Goal: Transaction & Acquisition: Obtain resource

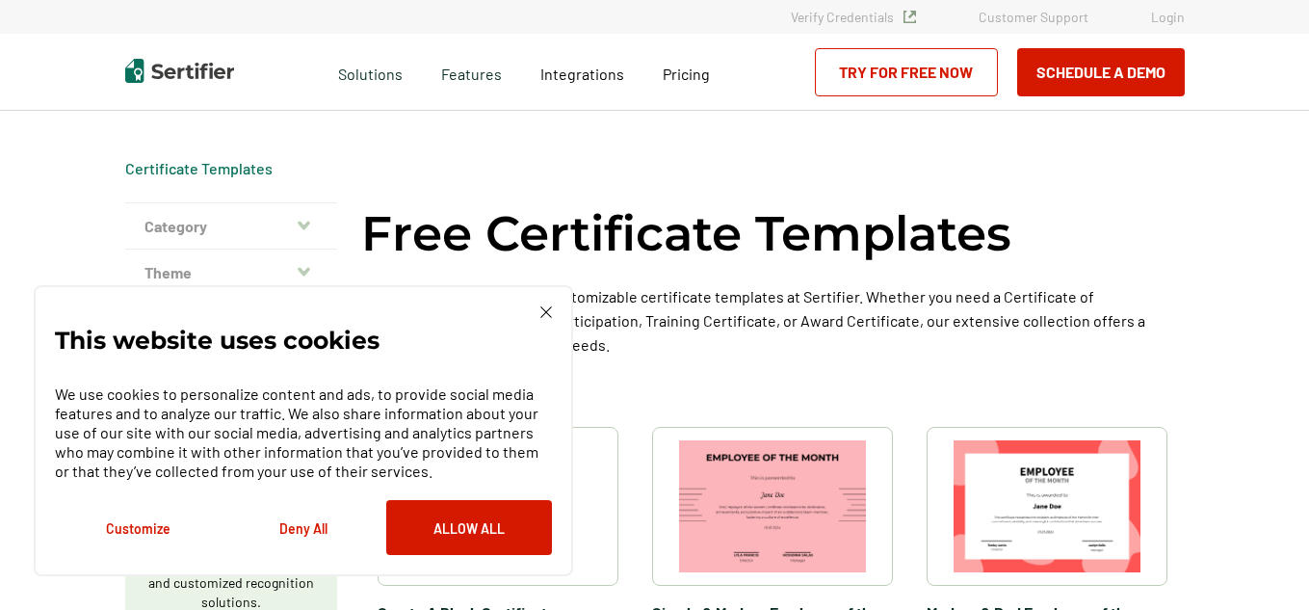
click at [540, 309] on img at bounding box center [546, 312] width 12 height 12
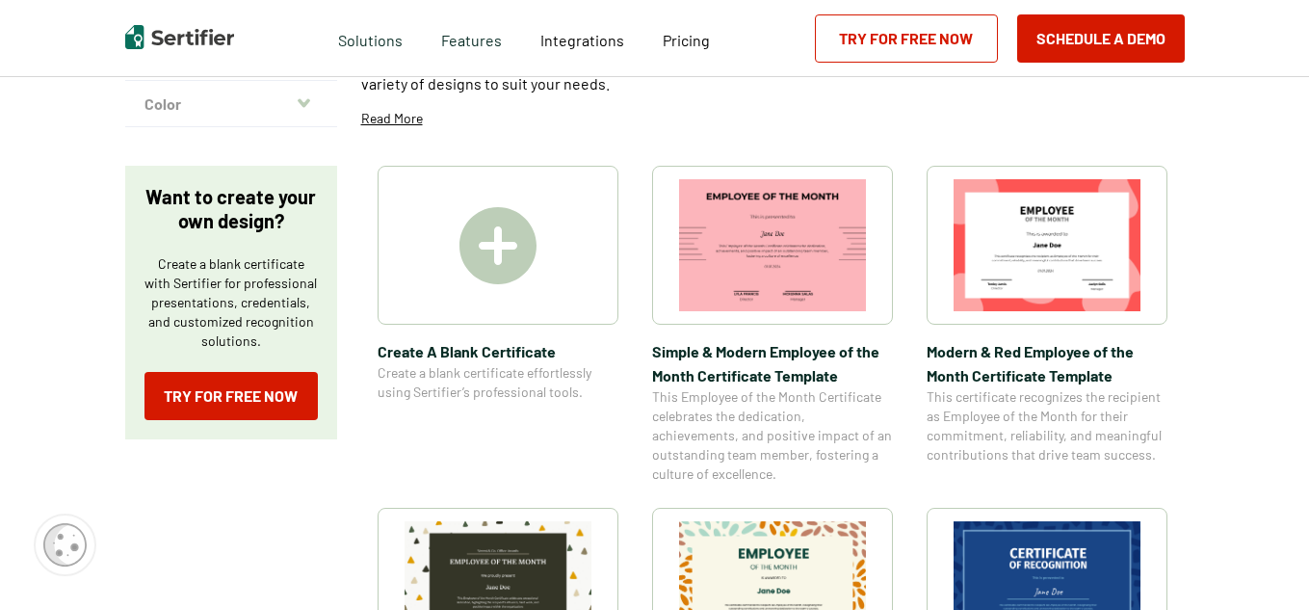
scroll to position [250, 0]
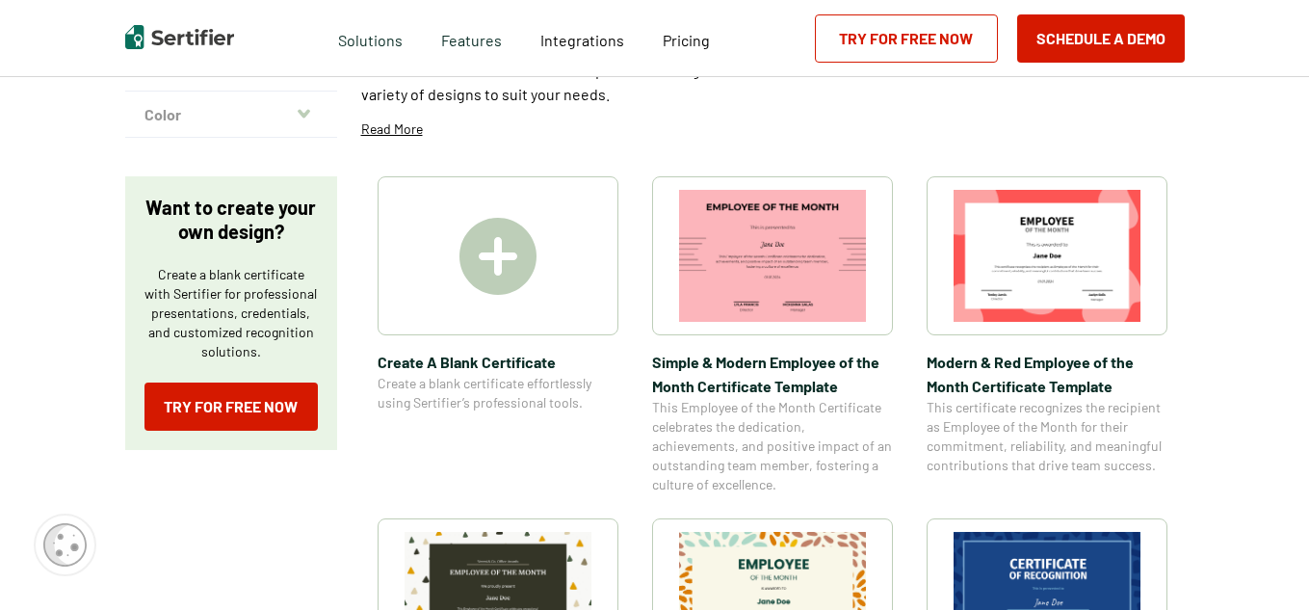
click at [536, 296] on div at bounding box center [497, 255] width 241 height 159
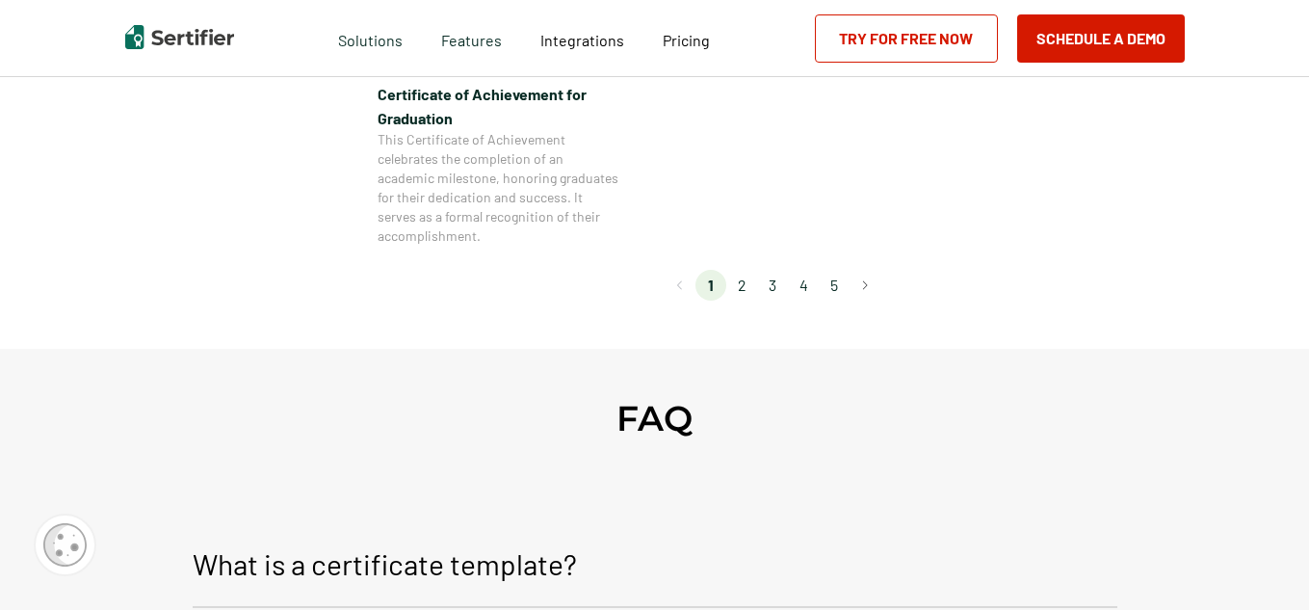
scroll to position [1926, 0]
click at [748, 285] on li "2" at bounding box center [741, 283] width 31 height 31
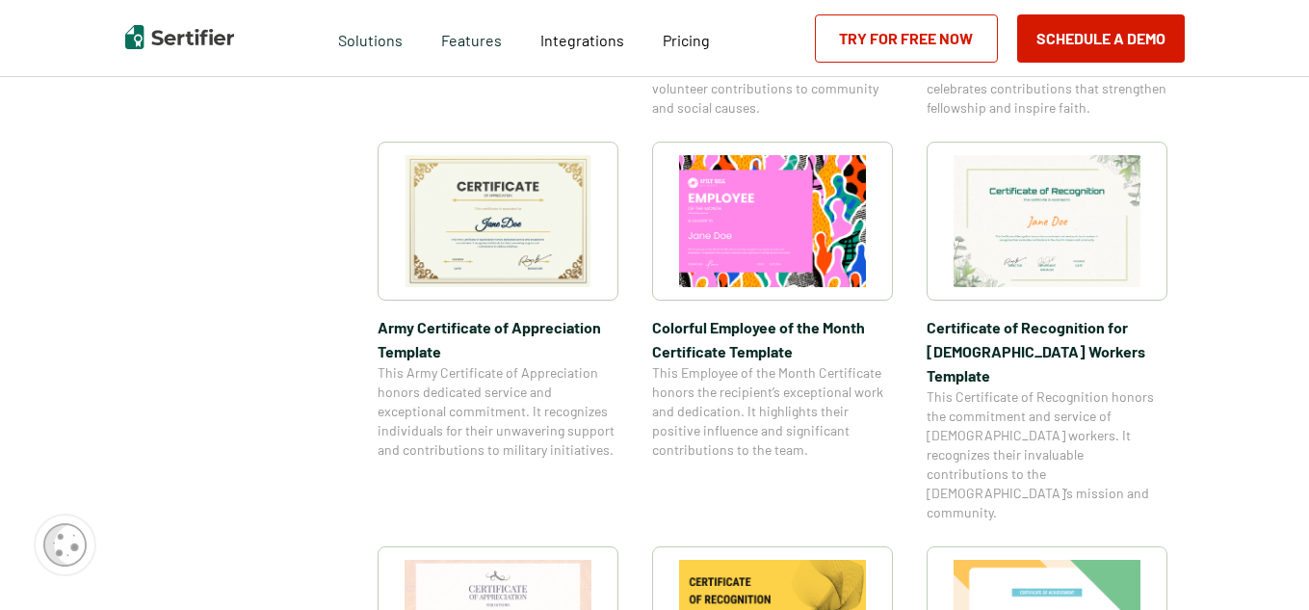
scroll to position [651, 0]
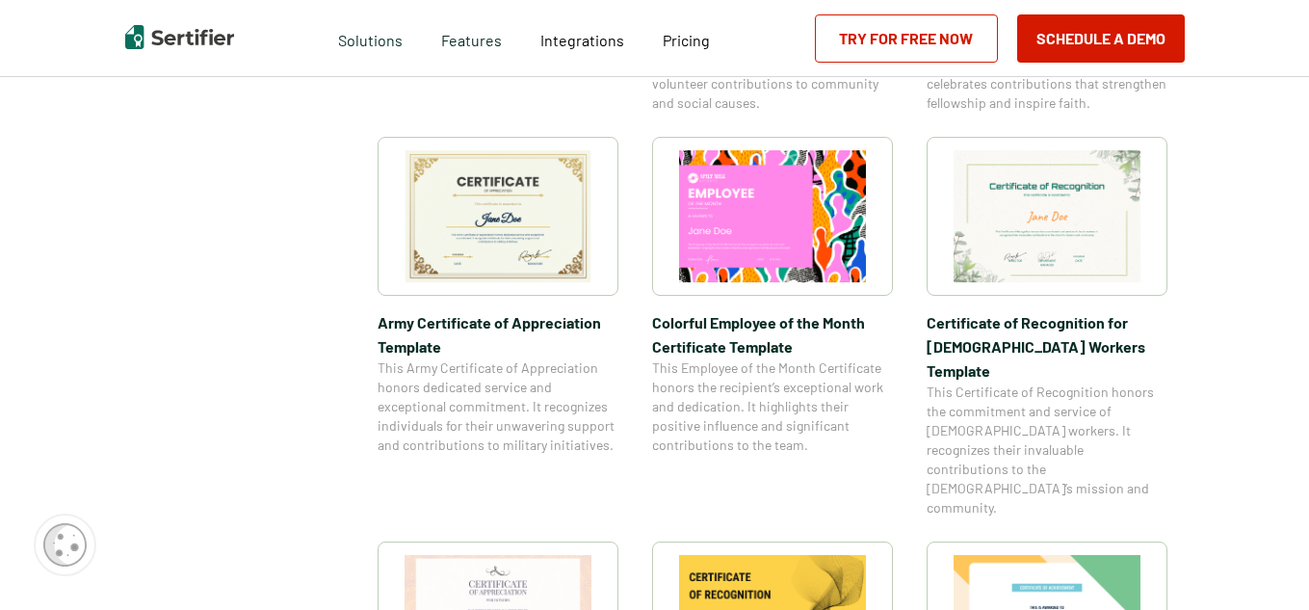
click at [560, 280] on img at bounding box center [497, 216] width 187 height 132
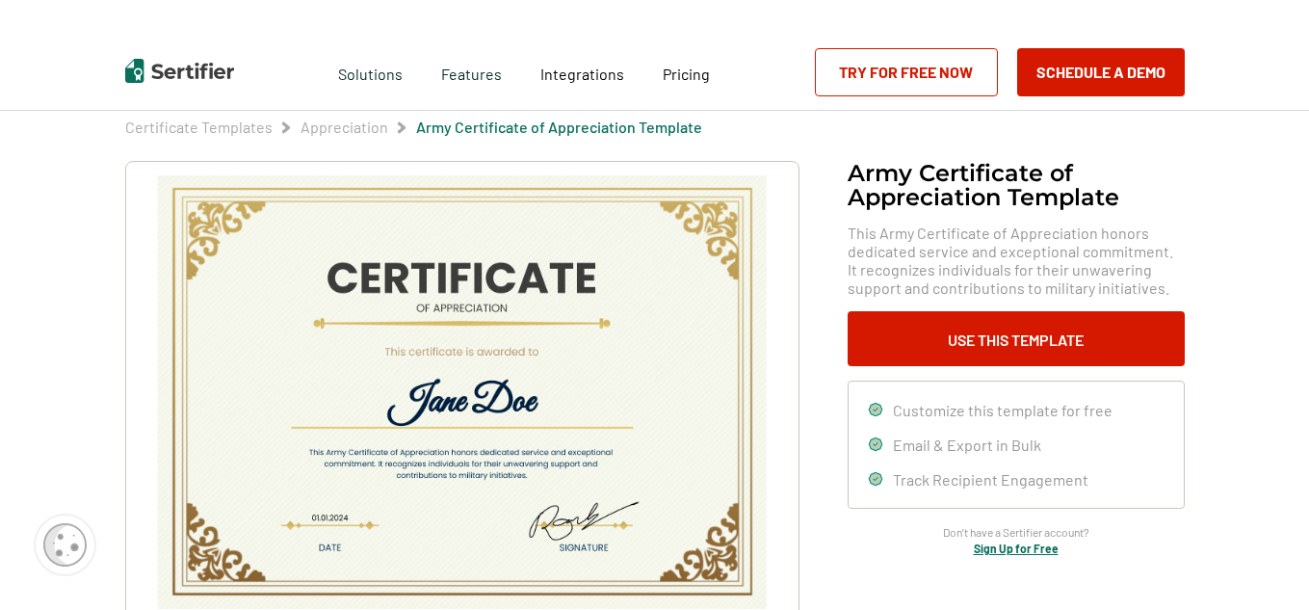
scroll to position [43, 0]
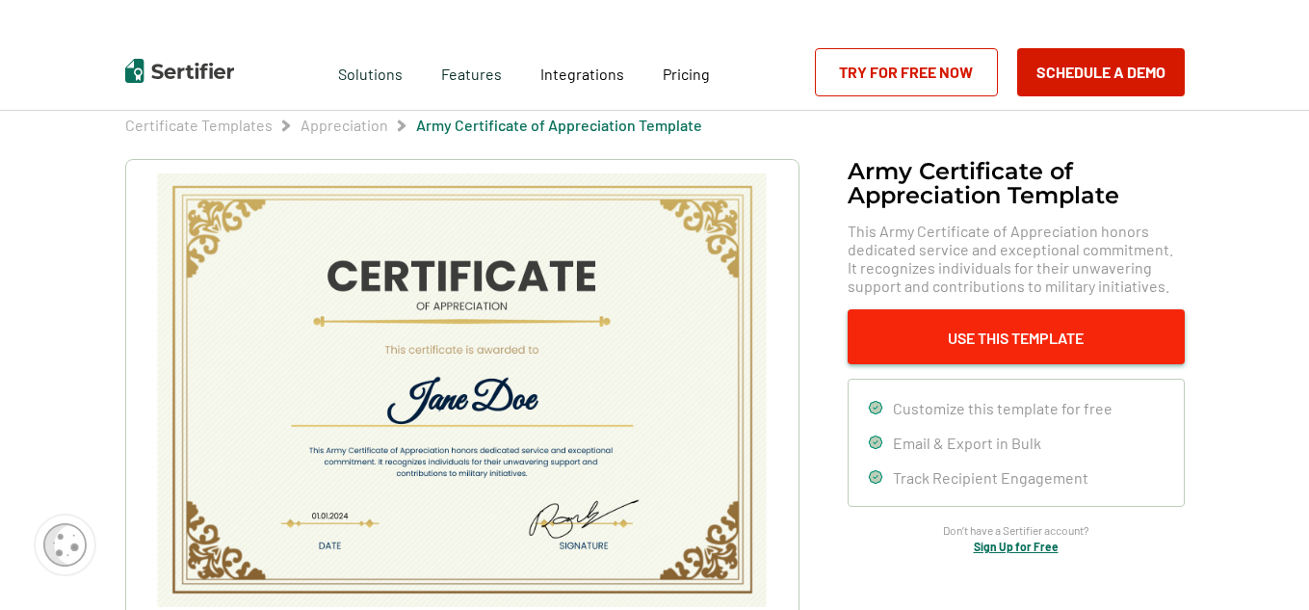
click at [950, 355] on button "Use This Template" at bounding box center [1015, 336] width 337 height 55
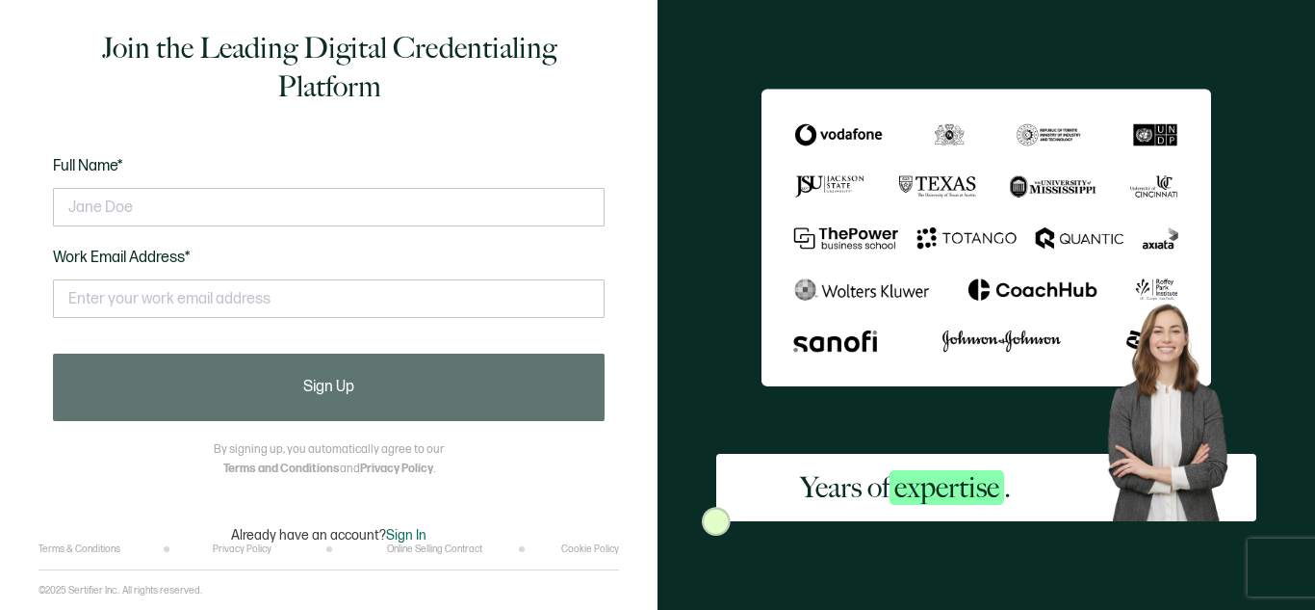
click at [444, 227] on div at bounding box center [329, 207] width 552 height 58
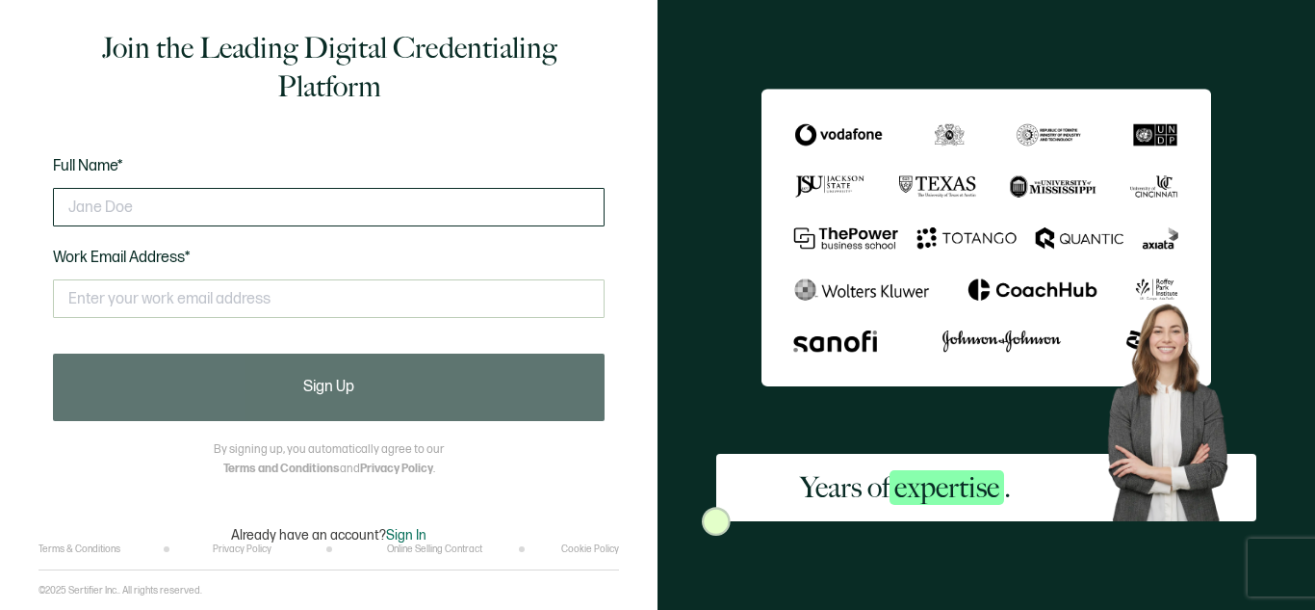
click at [428, 213] on input "text" at bounding box center [329, 207] width 552 height 39
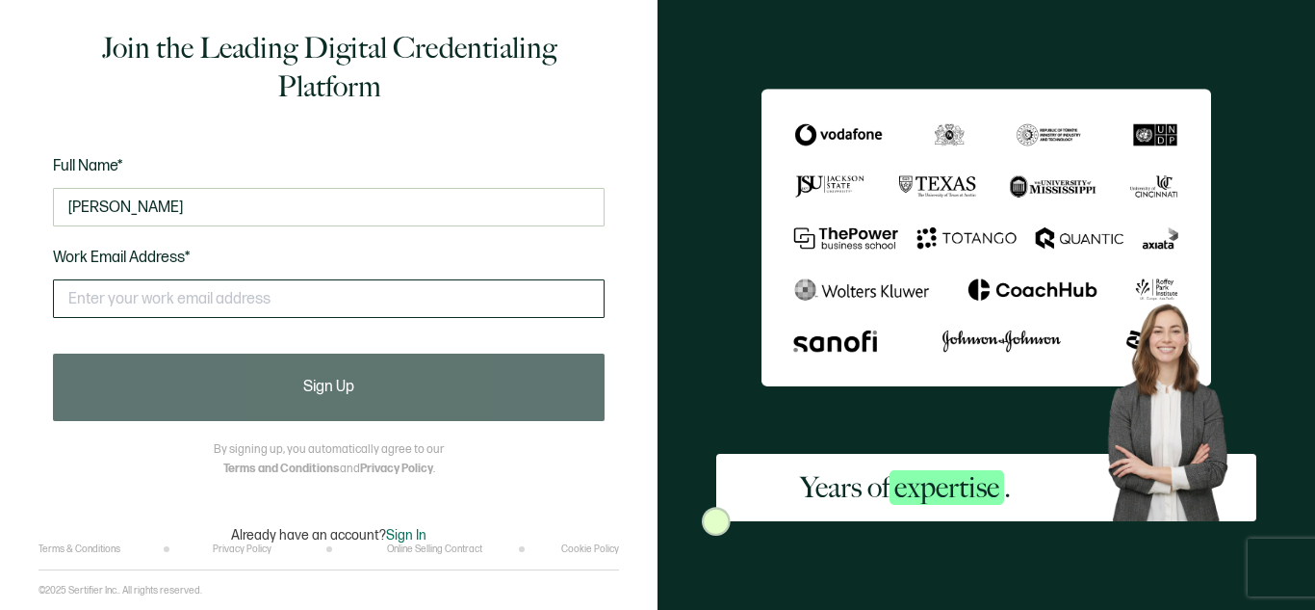
type input "[PERSON_NAME]"
click at [404, 300] on input "text" at bounding box center [329, 298] width 552 height 39
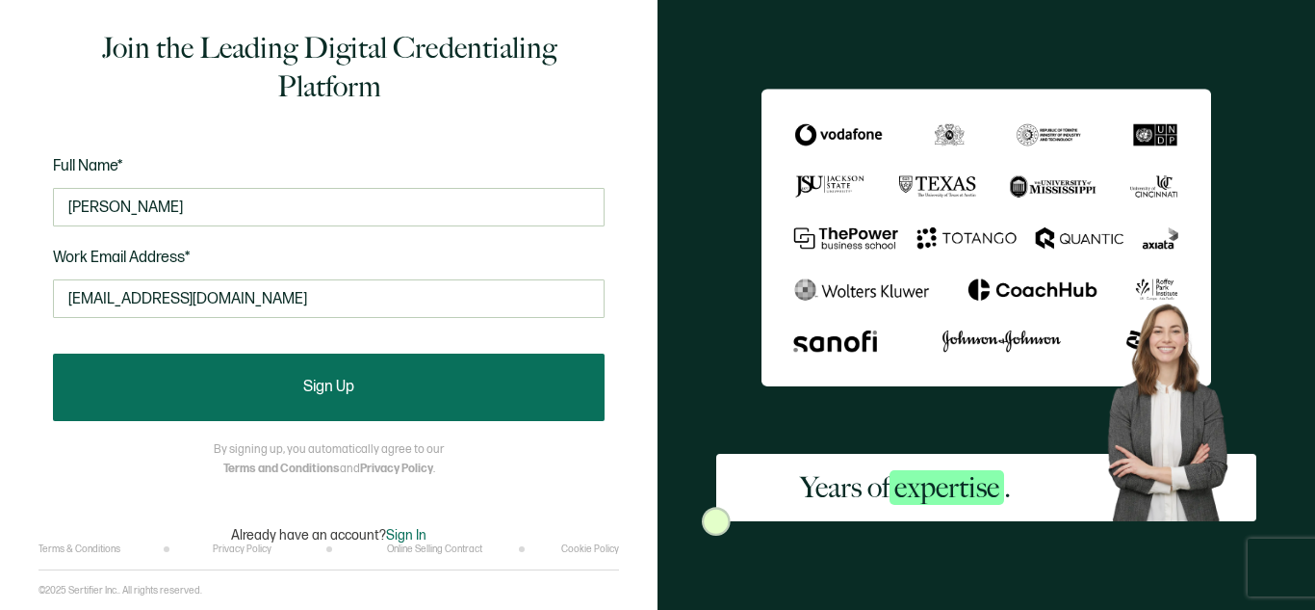
click at [360, 376] on button "Sign Up" at bounding box center [329, 386] width 552 height 67
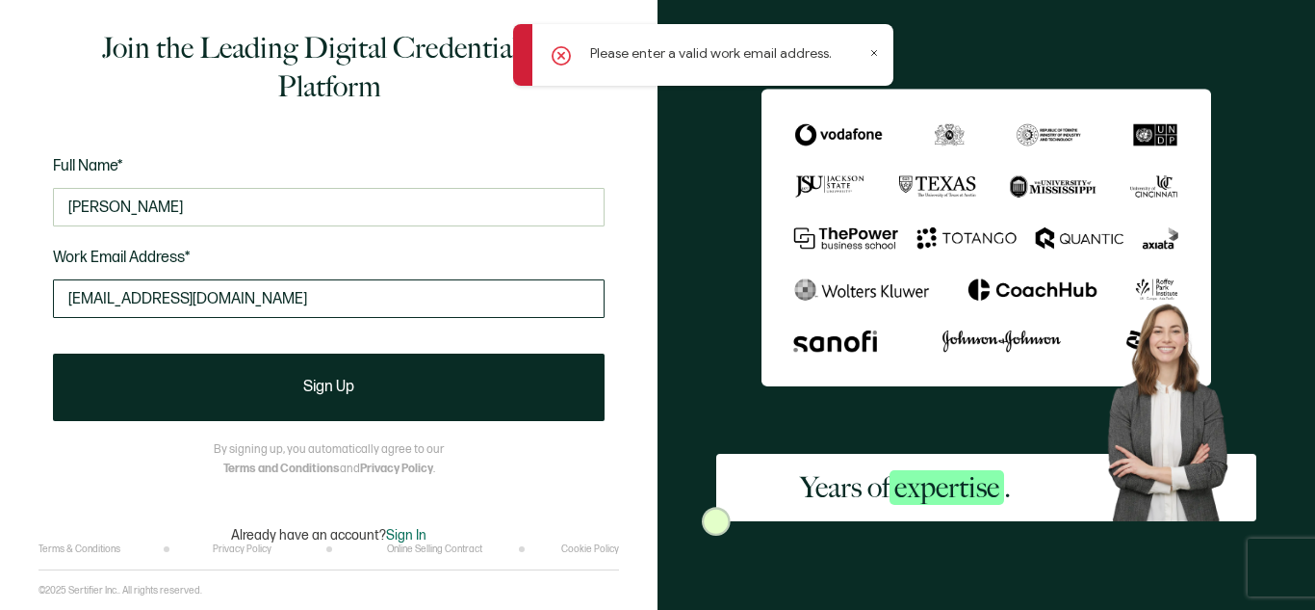
click at [402, 286] on input "[EMAIL_ADDRESS][DOMAIN_NAME]" at bounding box center [329, 298] width 552 height 39
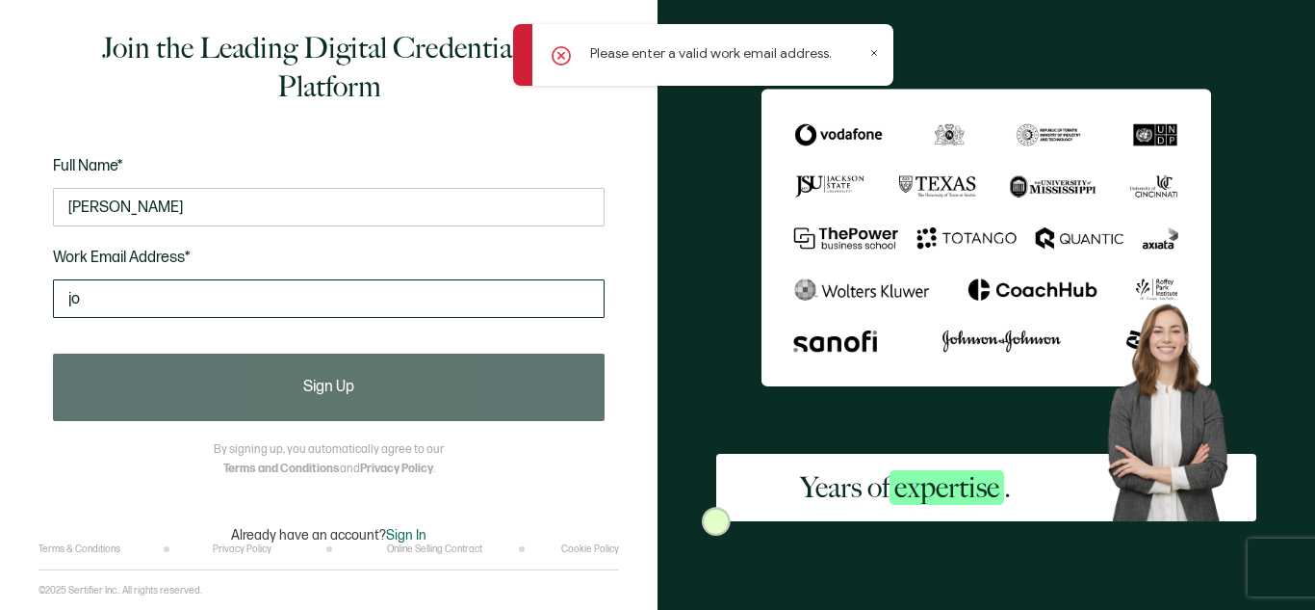
type input "j"
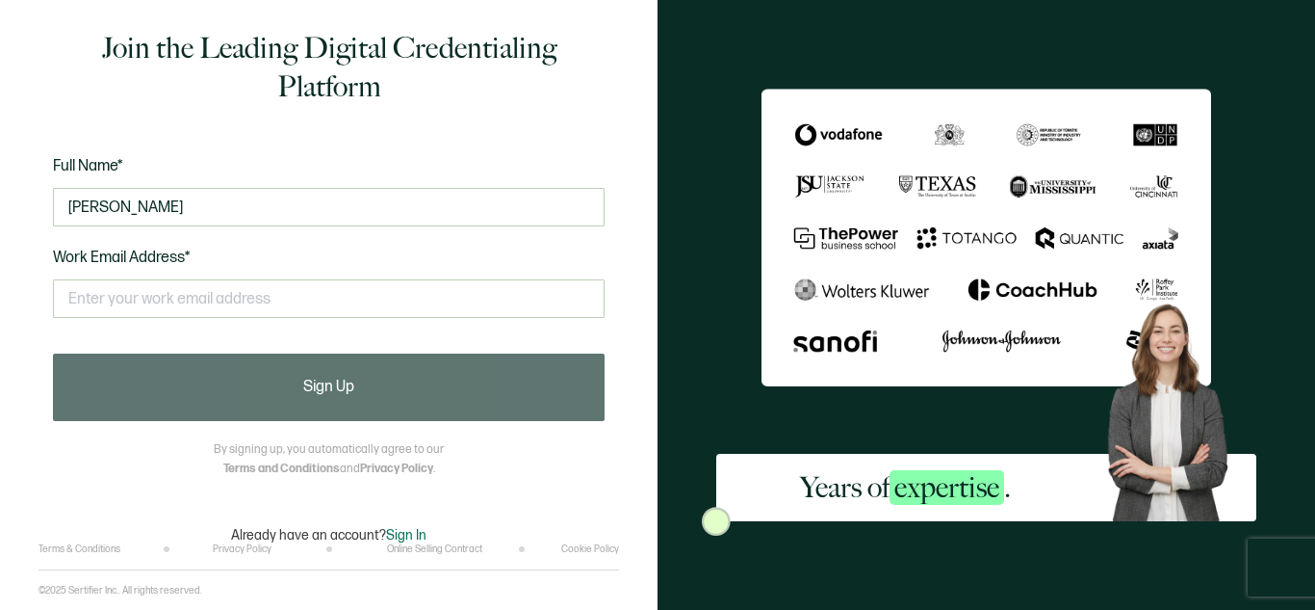
click at [401, 530] on span "Sign In" at bounding box center [406, 535] width 40 height 16
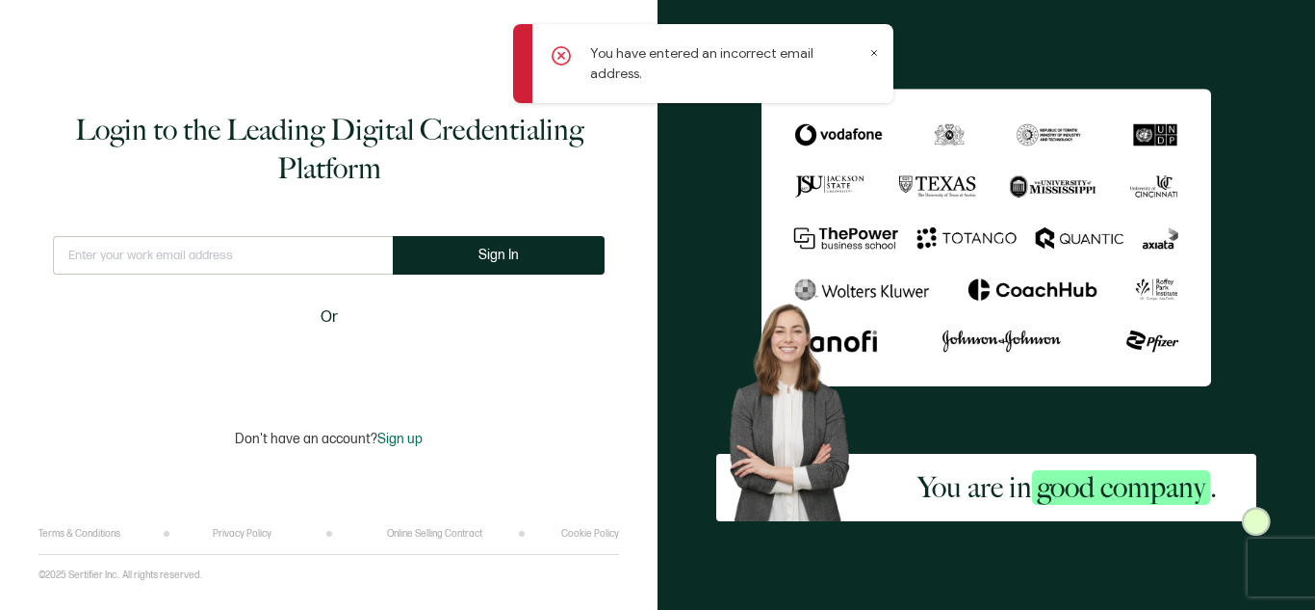
click at [400, 436] on span "Sign up" at bounding box center [399, 438] width 45 height 16
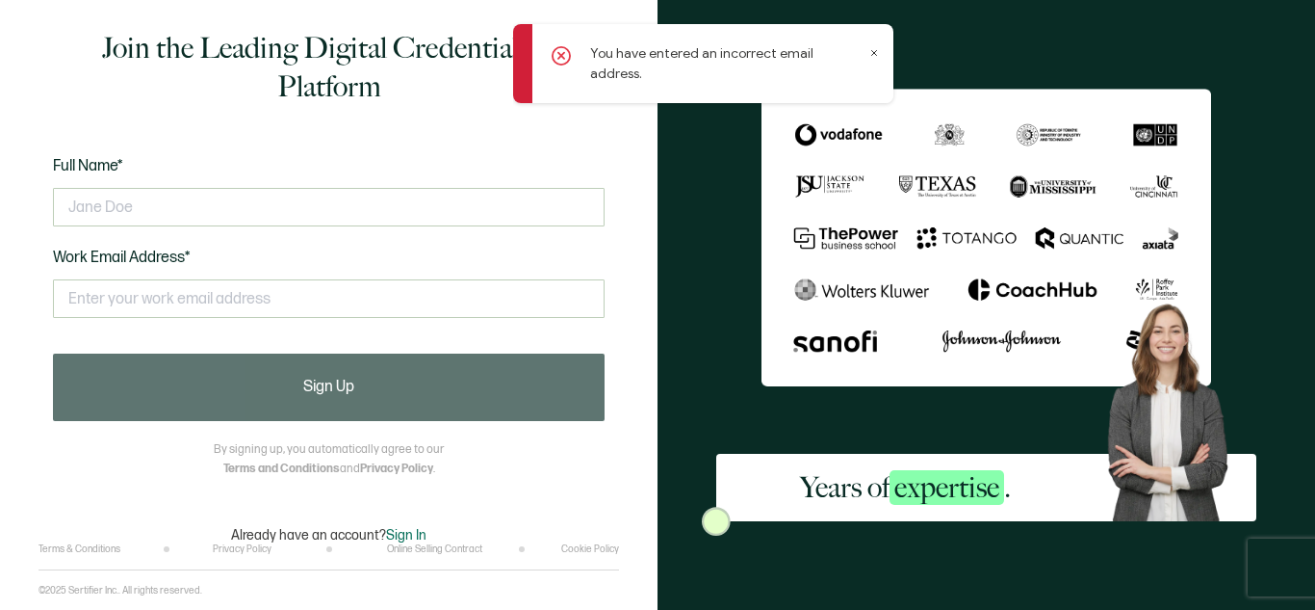
click at [872, 53] on icon at bounding box center [875, 53] width 10 height 10
